Goal: Transaction & Acquisition: Purchase product/service

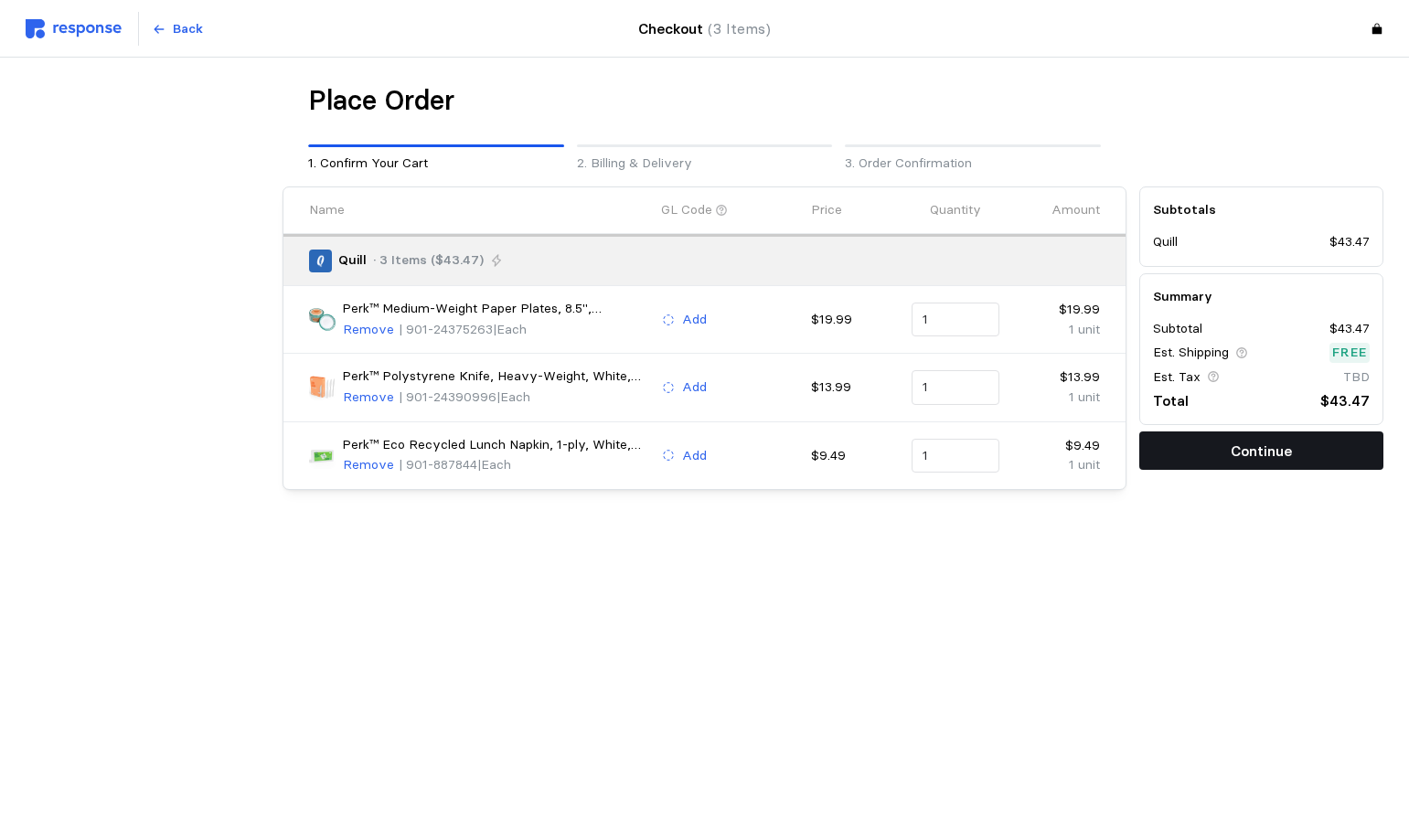
click at [1249, 447] on p "Continue" at bounding box center [1262, 451] width 61 height 23
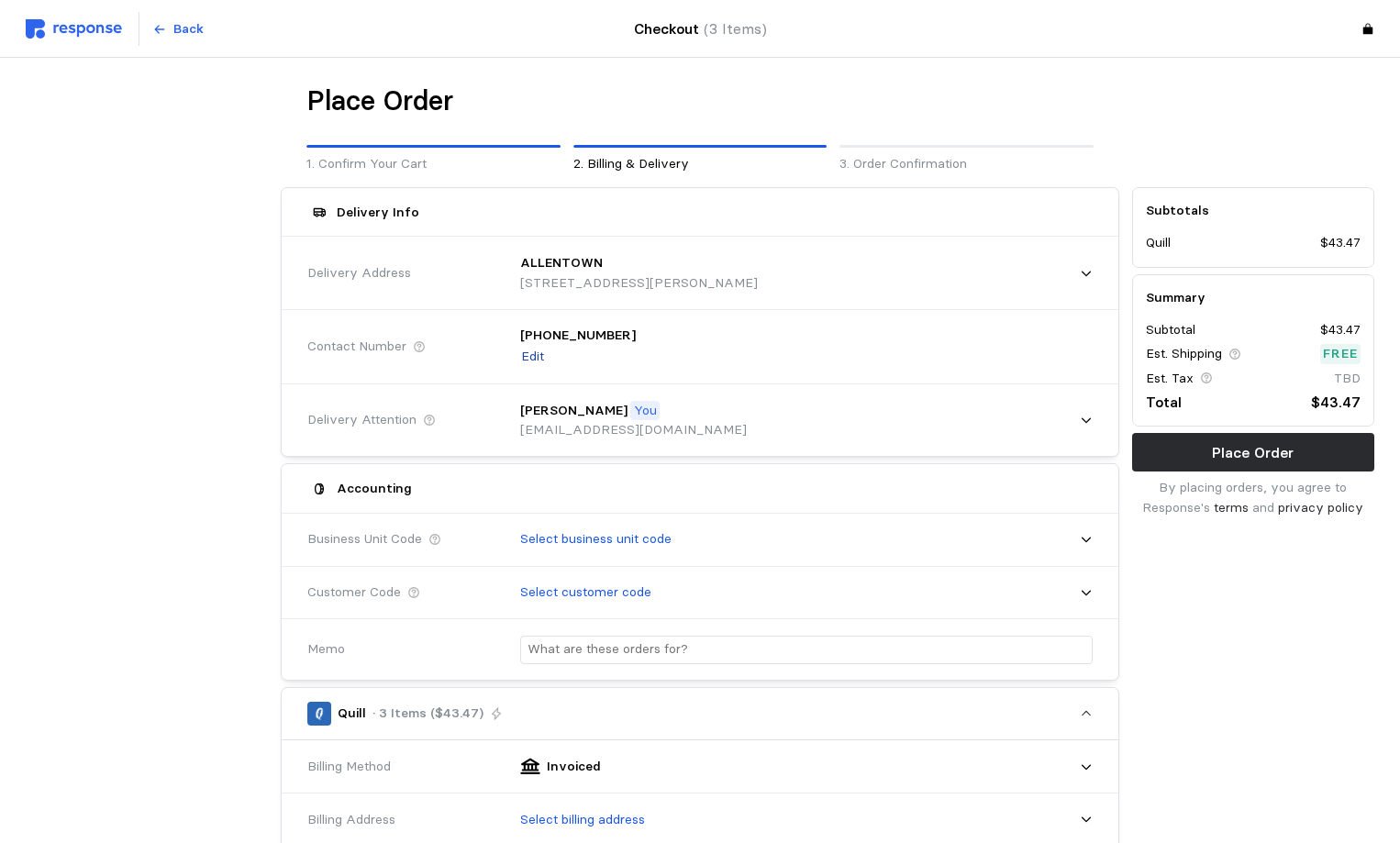
click at [533, 354] on p "Edit" at bounding box center [533, 356] width 23 height 20
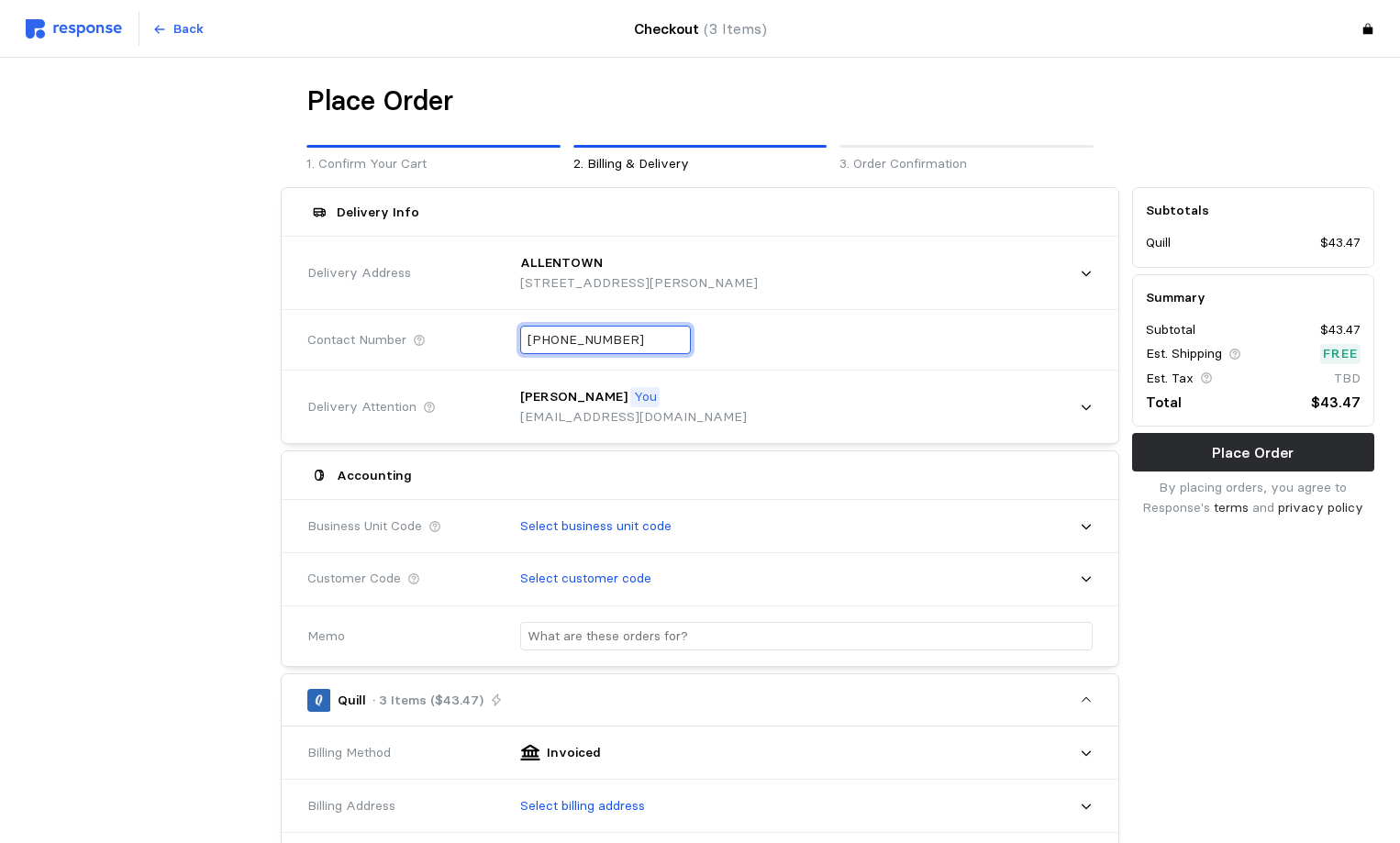
drag, startPoint x: 639, startPoint y: 334, endPoint x: 355, endPoint y: 320, distance: 284.3
click at [364, 324] on div "Contact Number [PHONE_NUMBER]" at bounding box center [700, 340] width 798 height 67
type input "[PHONE_NUMBER]"
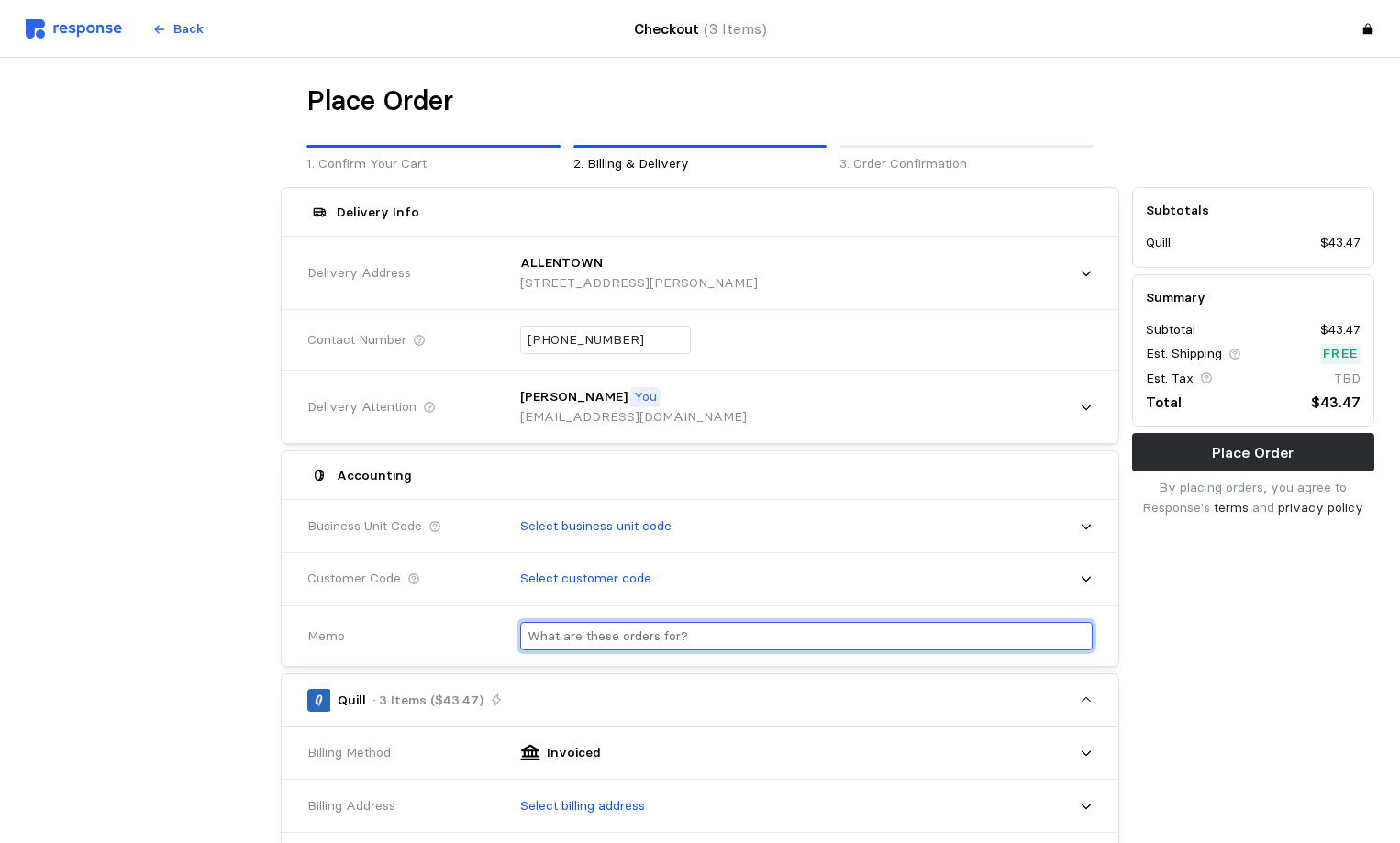
click at [616, 631] on div at bounding box center [800, 636] width 585 height 54
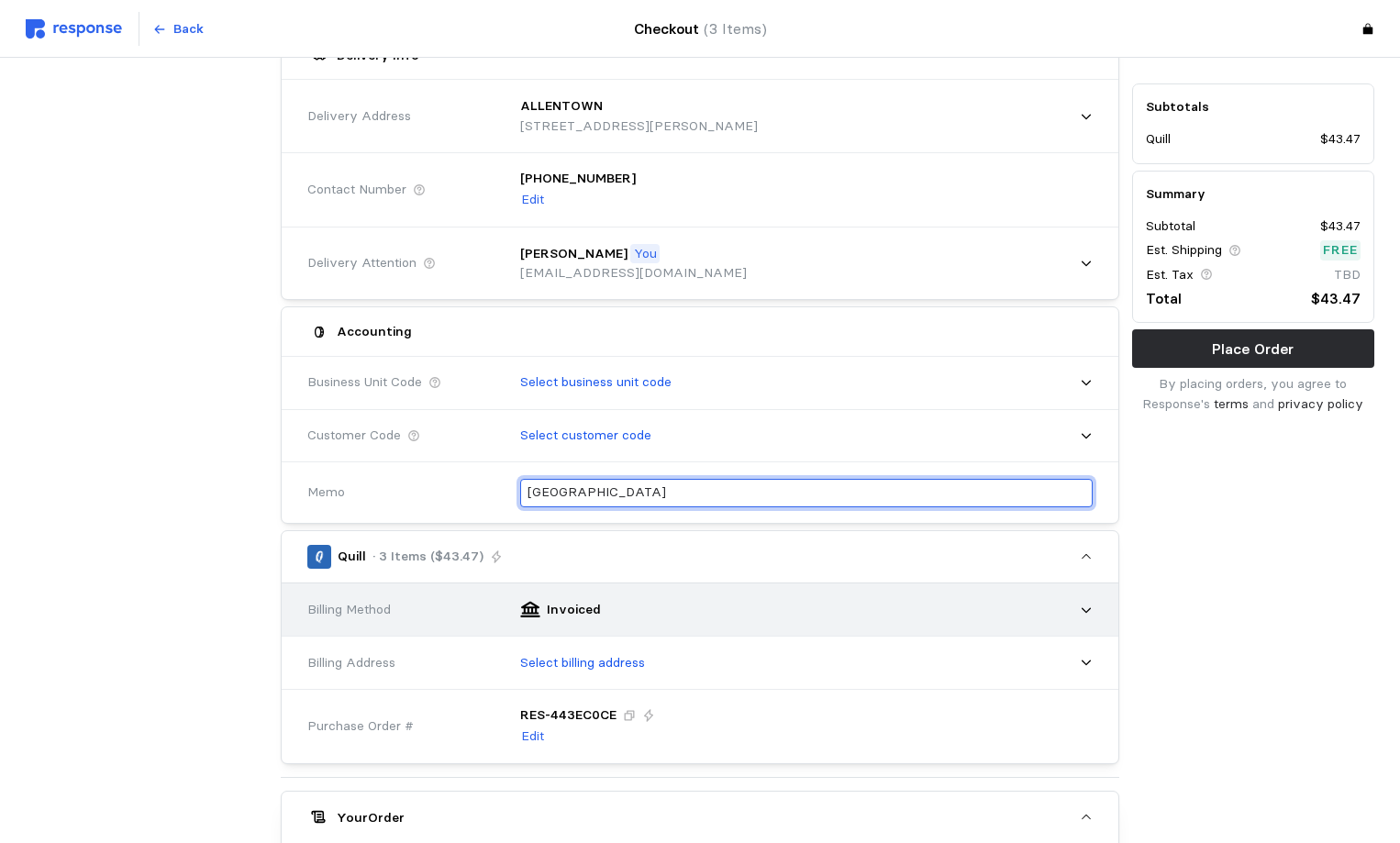
scroll to position [183, 0]
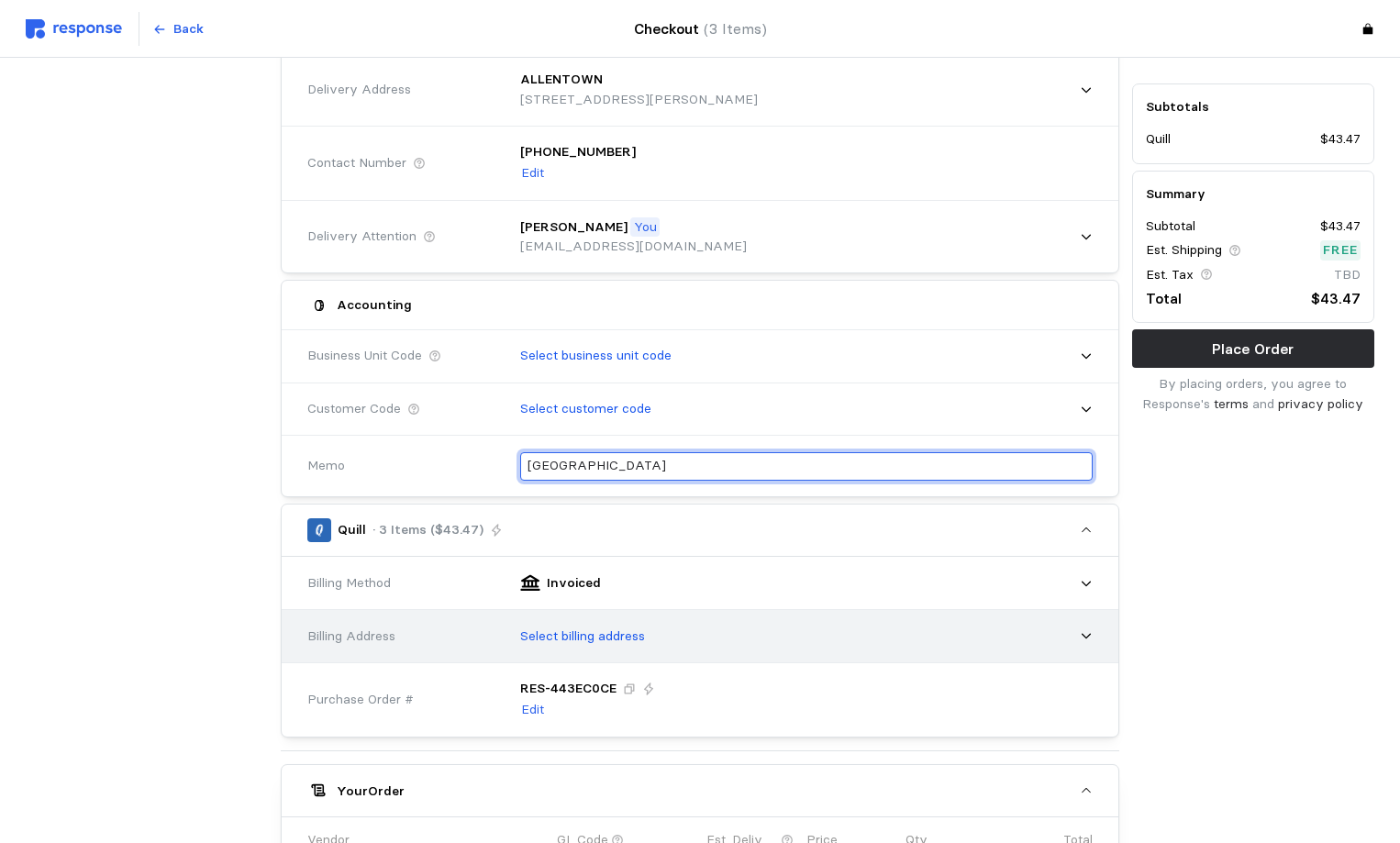
type input "[GEOGRAPHIC_DATA]"
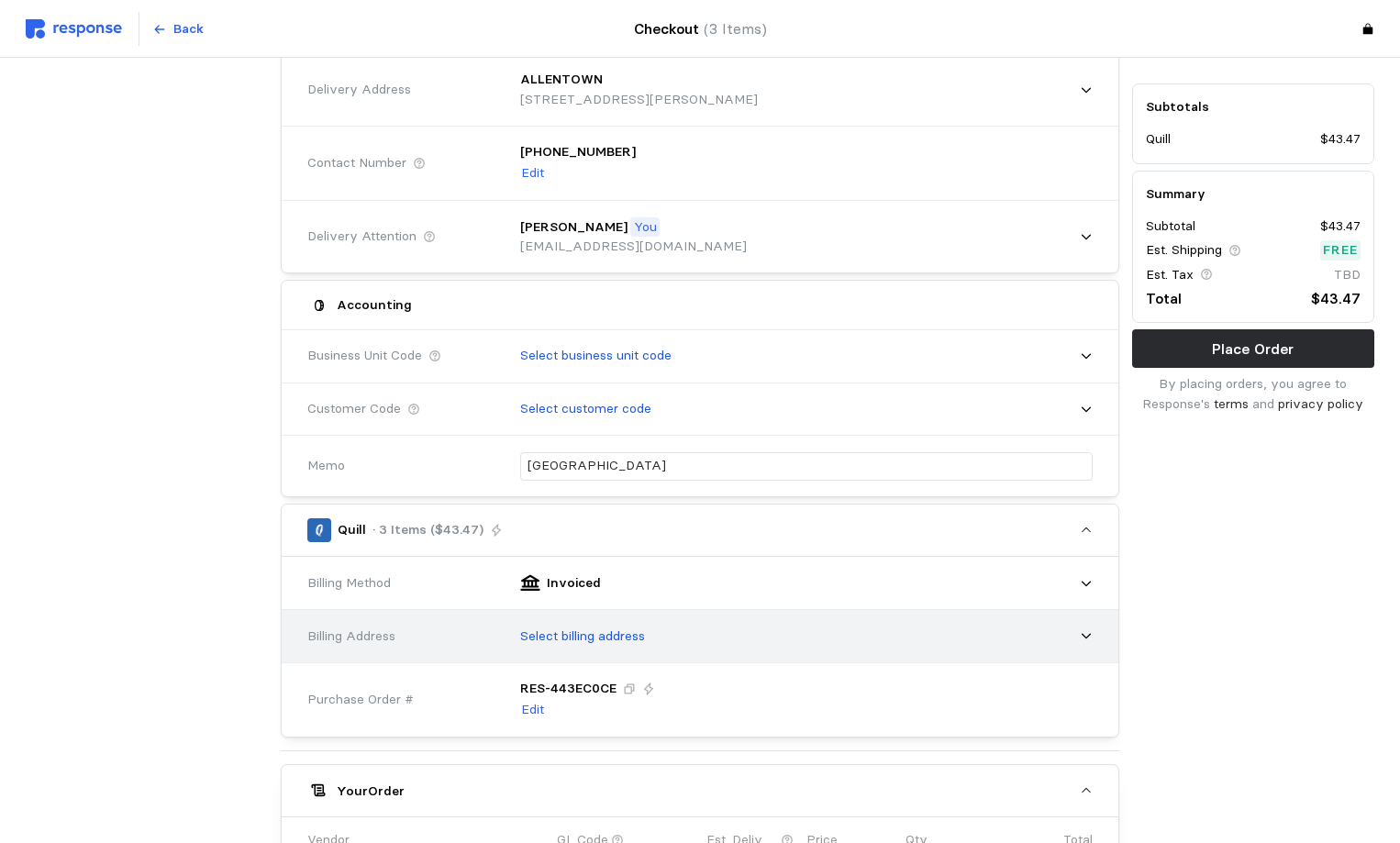
click at [607, 635] on p "Select billing address" at bounding box center [582, 637] width 125 height 20
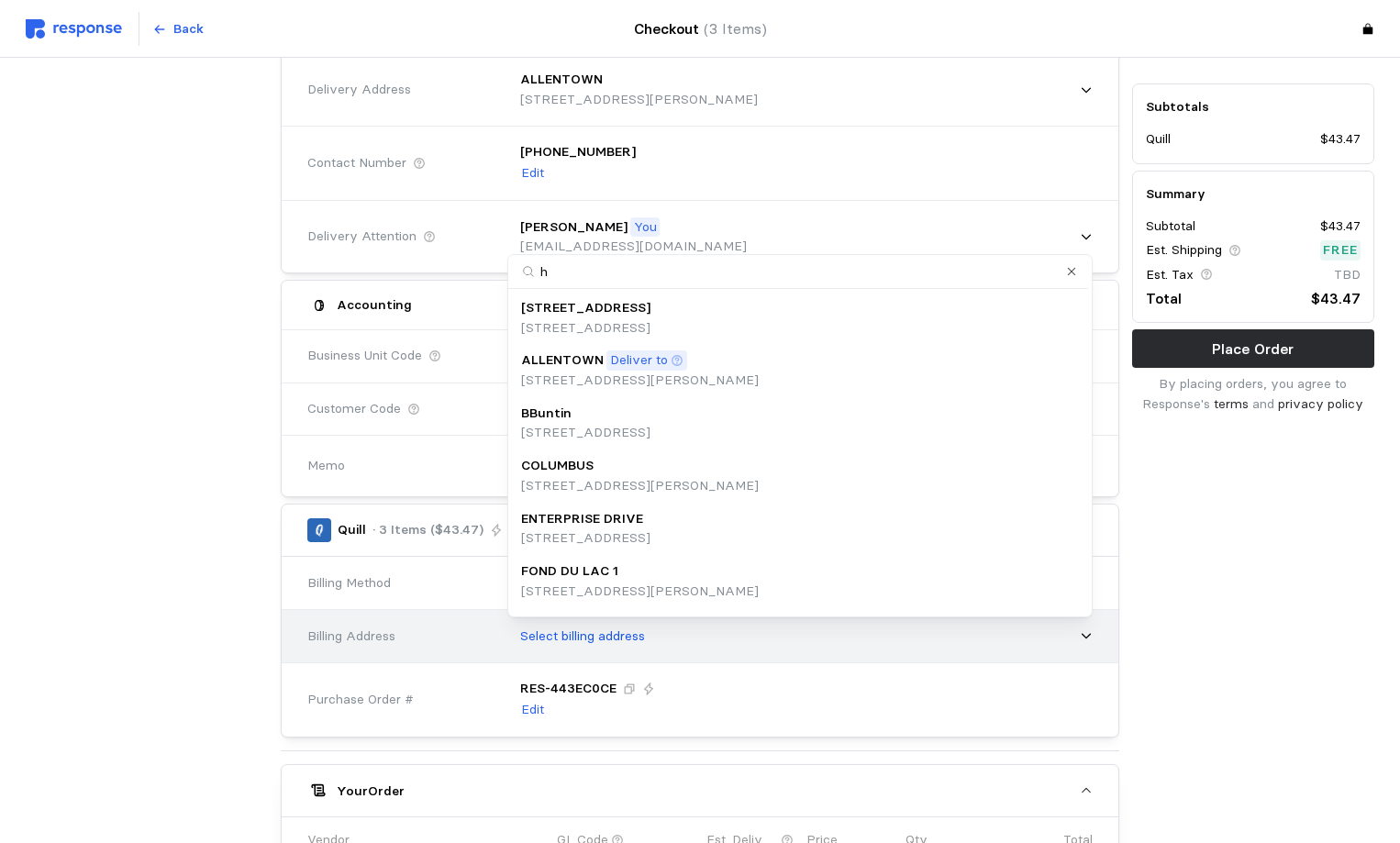
type input "ho"
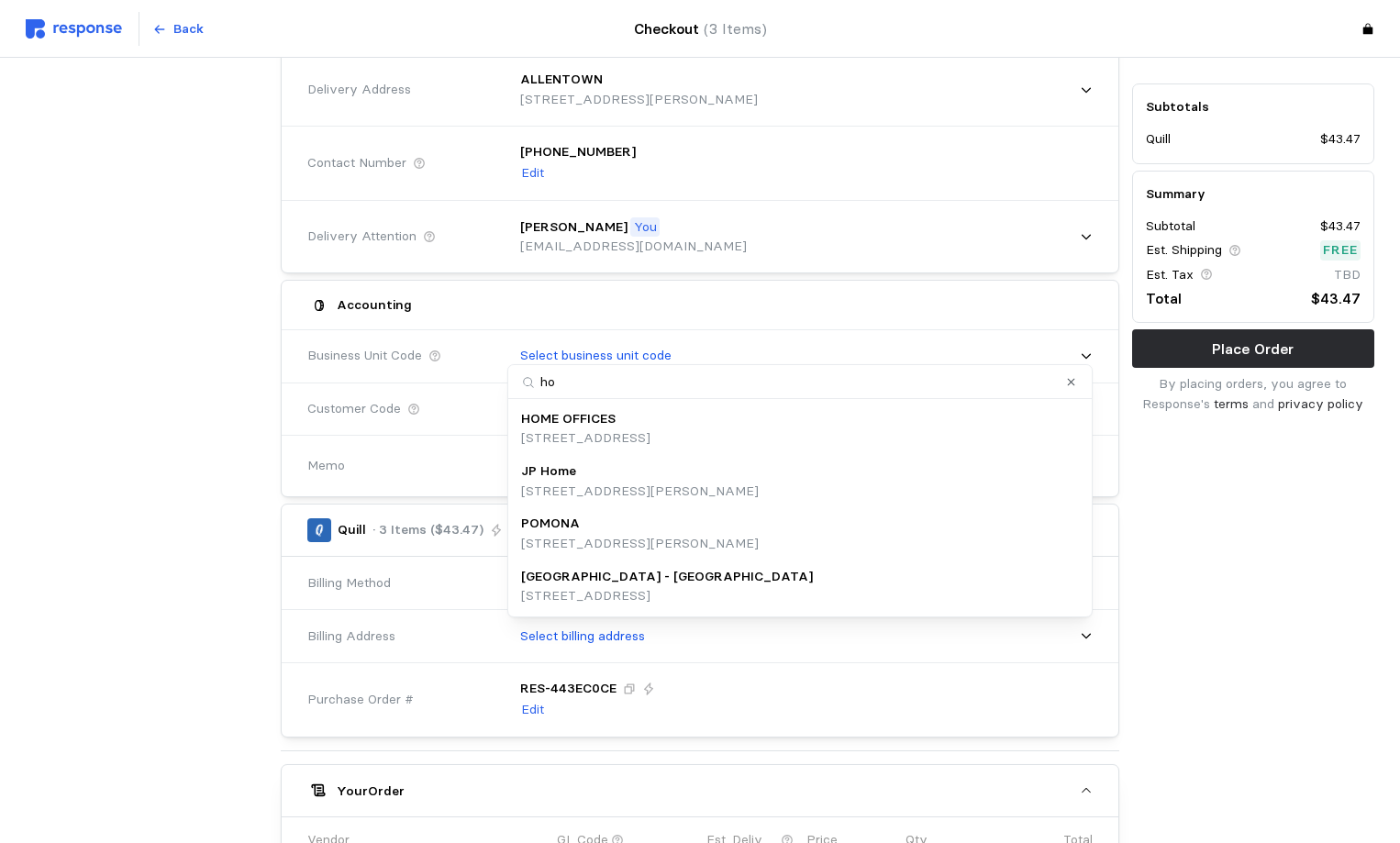
click at [606, 428] on p "HOME OFFICES" at bounding box center [568, 419] width 94 height 20
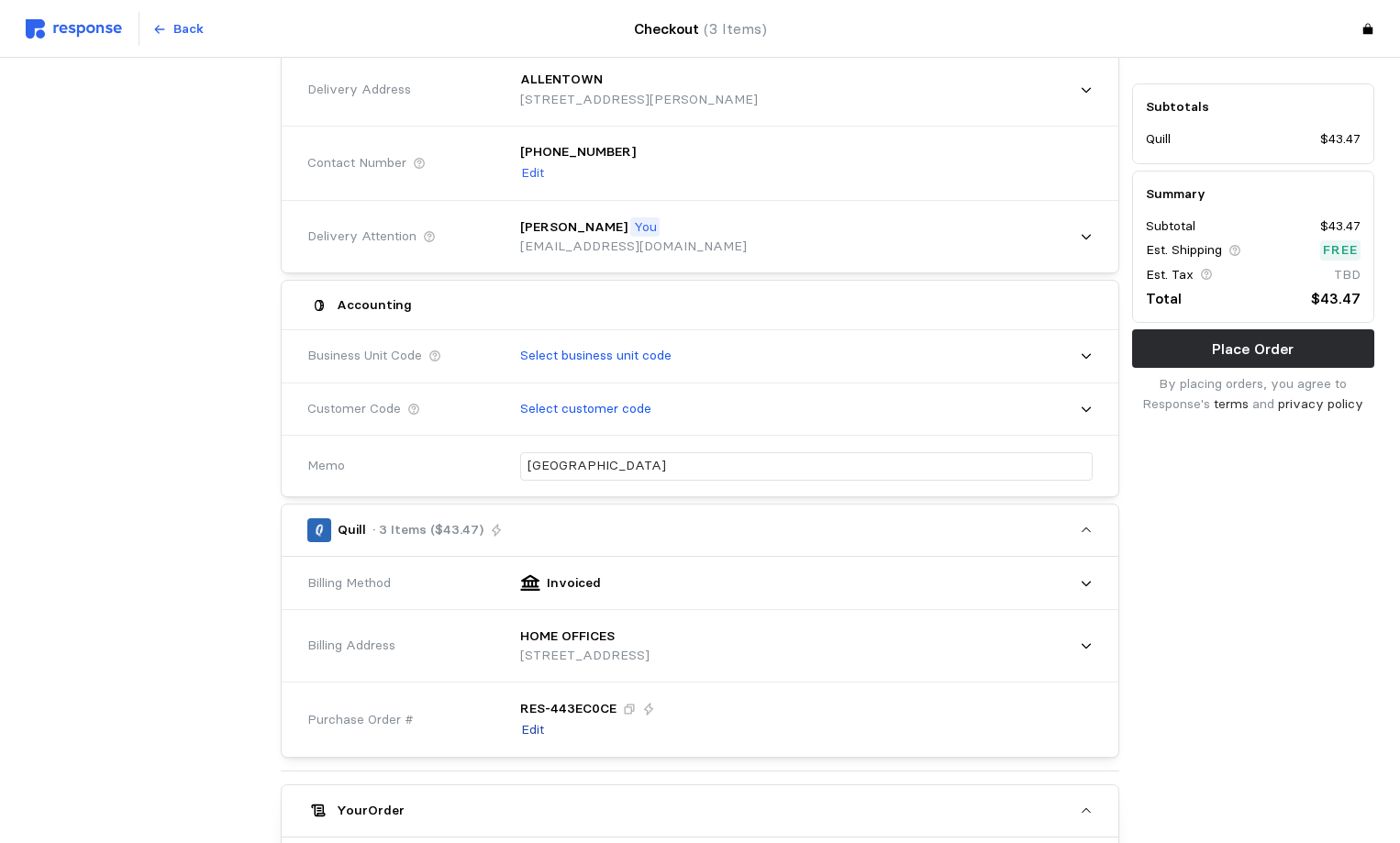
click at [532, 727] on p "Edit" at bounding box center [533, 730] width 23 height 20
drag, startPoint x: 514, startPoint y: 717, endPoint x: 430, endPoint y: 717, distance: 84.0
click at [430, 717] on div "Purchase Order # RES- 443EC0CE" at bounding box center [700, 713] width 798 height 67
type input "100825ALLEN"
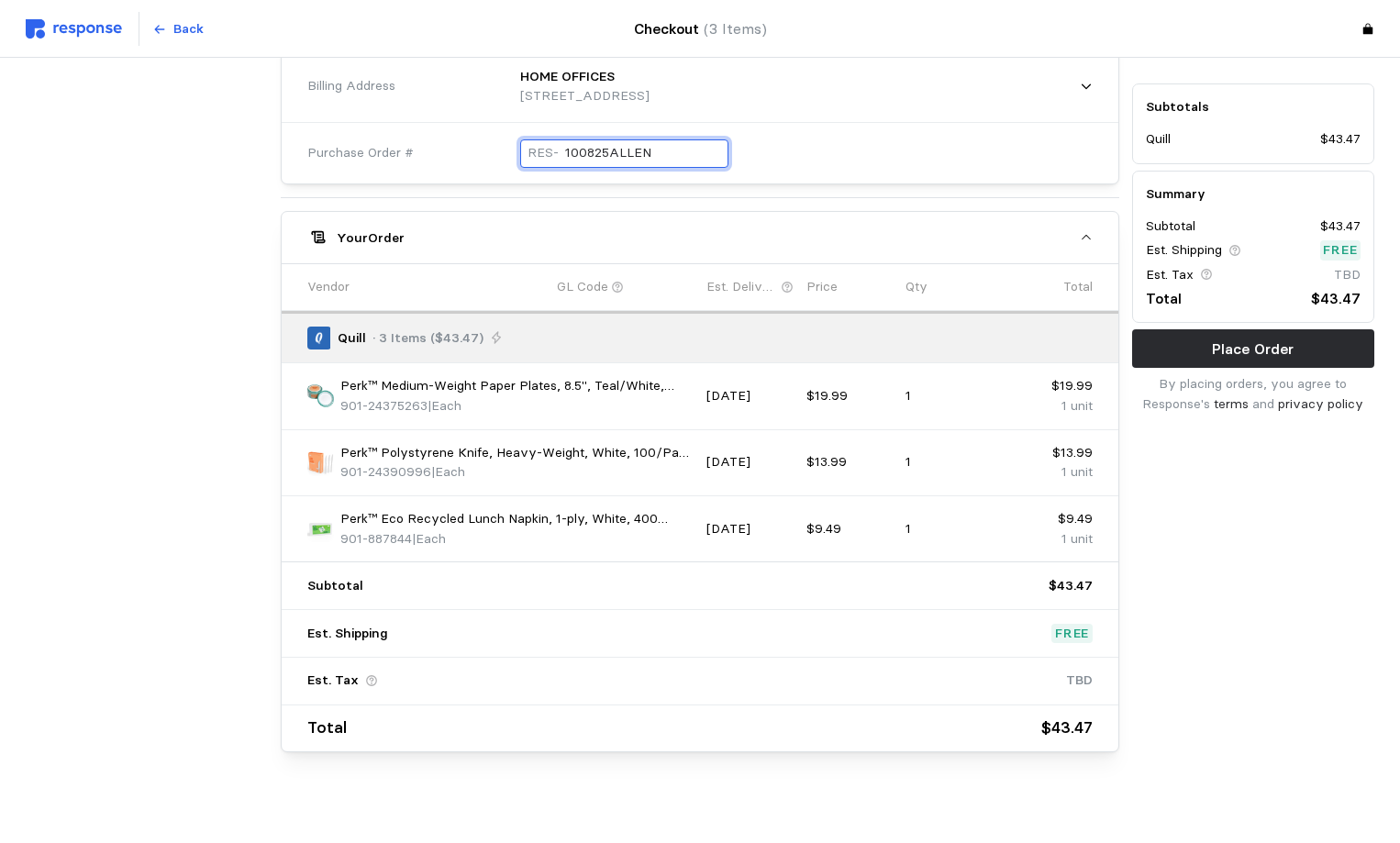
scroll to position [755, 0]
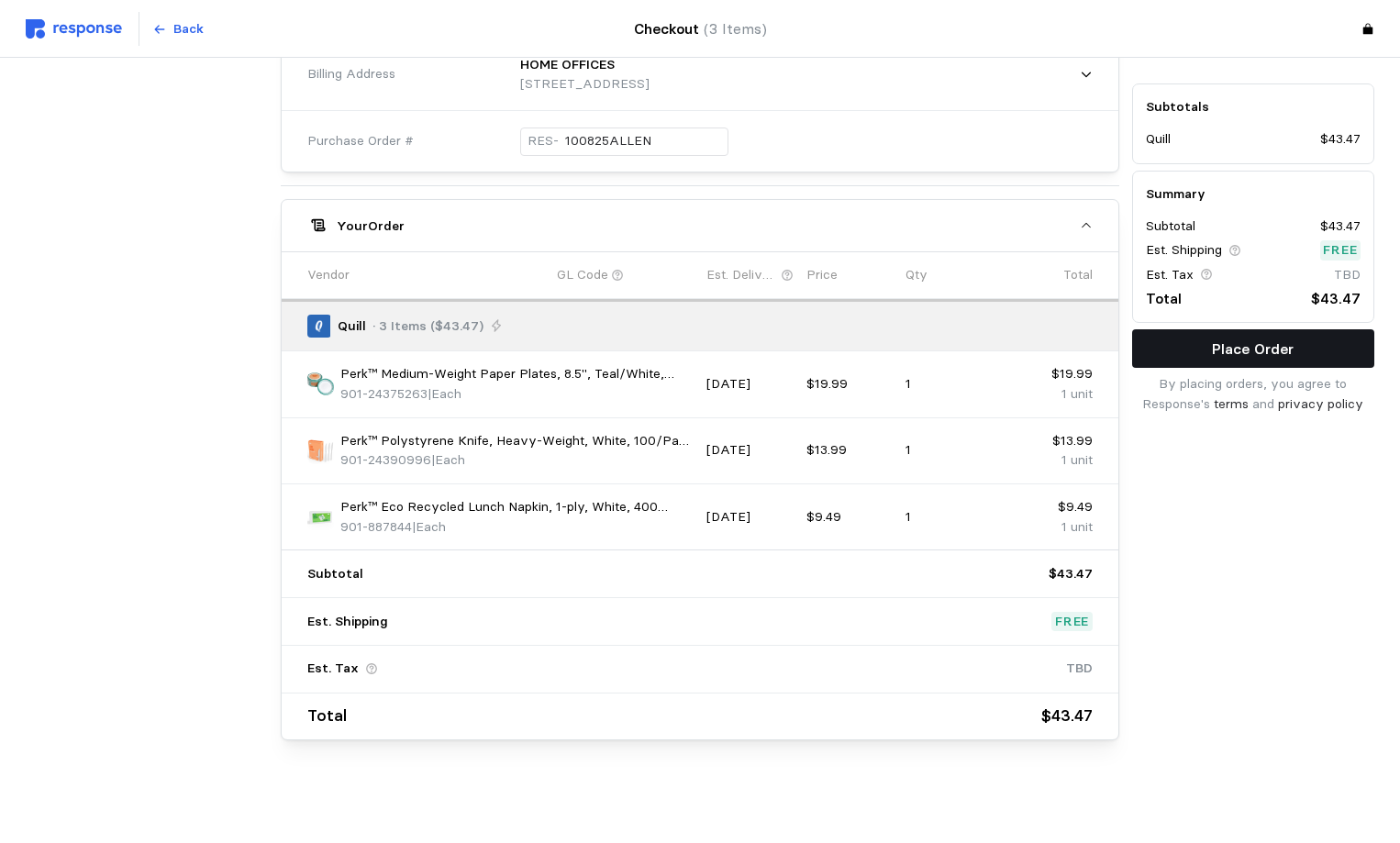
click at [1217, 352] on p "Place Order" at bounding box center [1253, 349] width 82 height 23
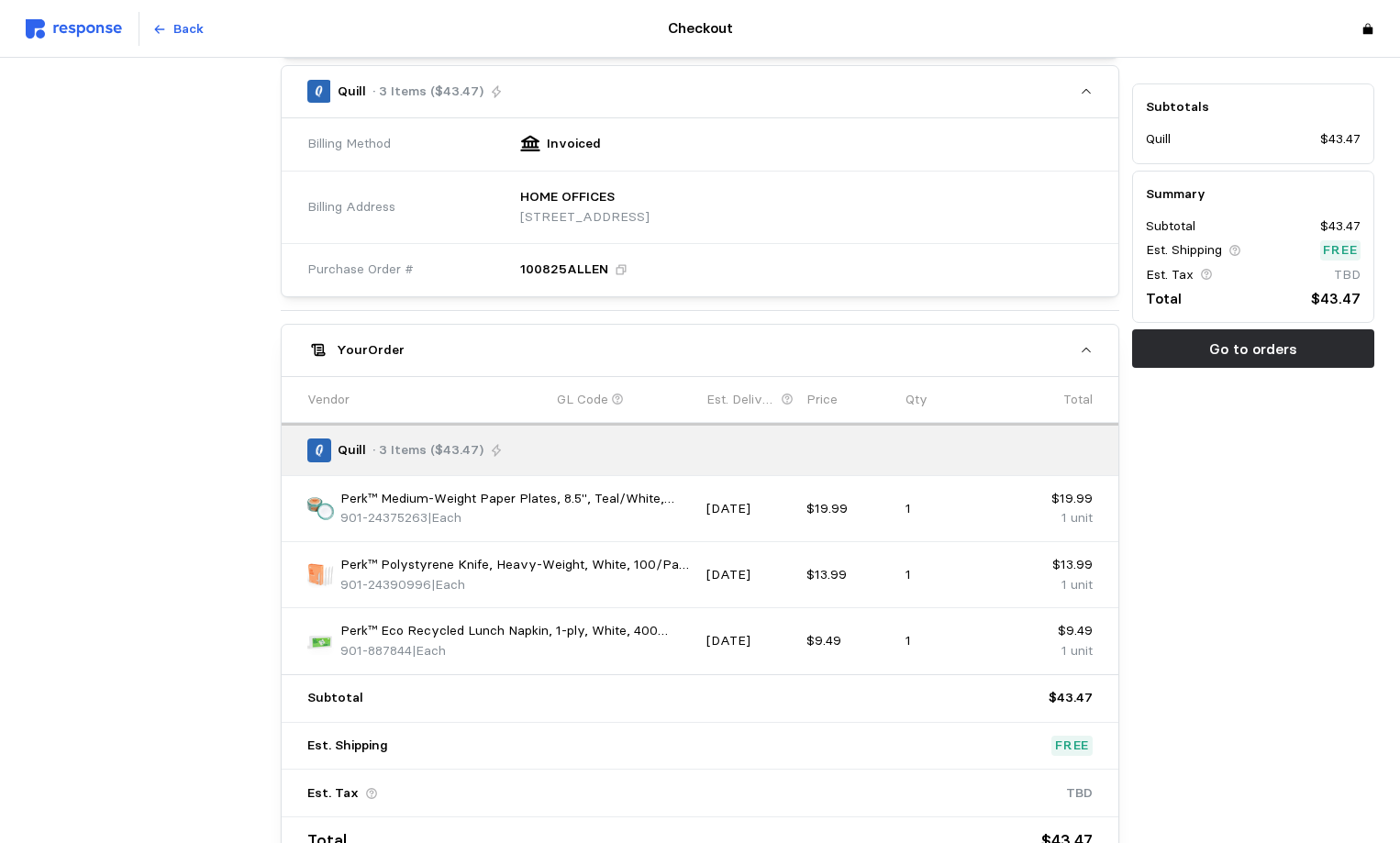
scroll to position [551, 0]
